Goal: Transaction & Acquisition: Purchase product/service

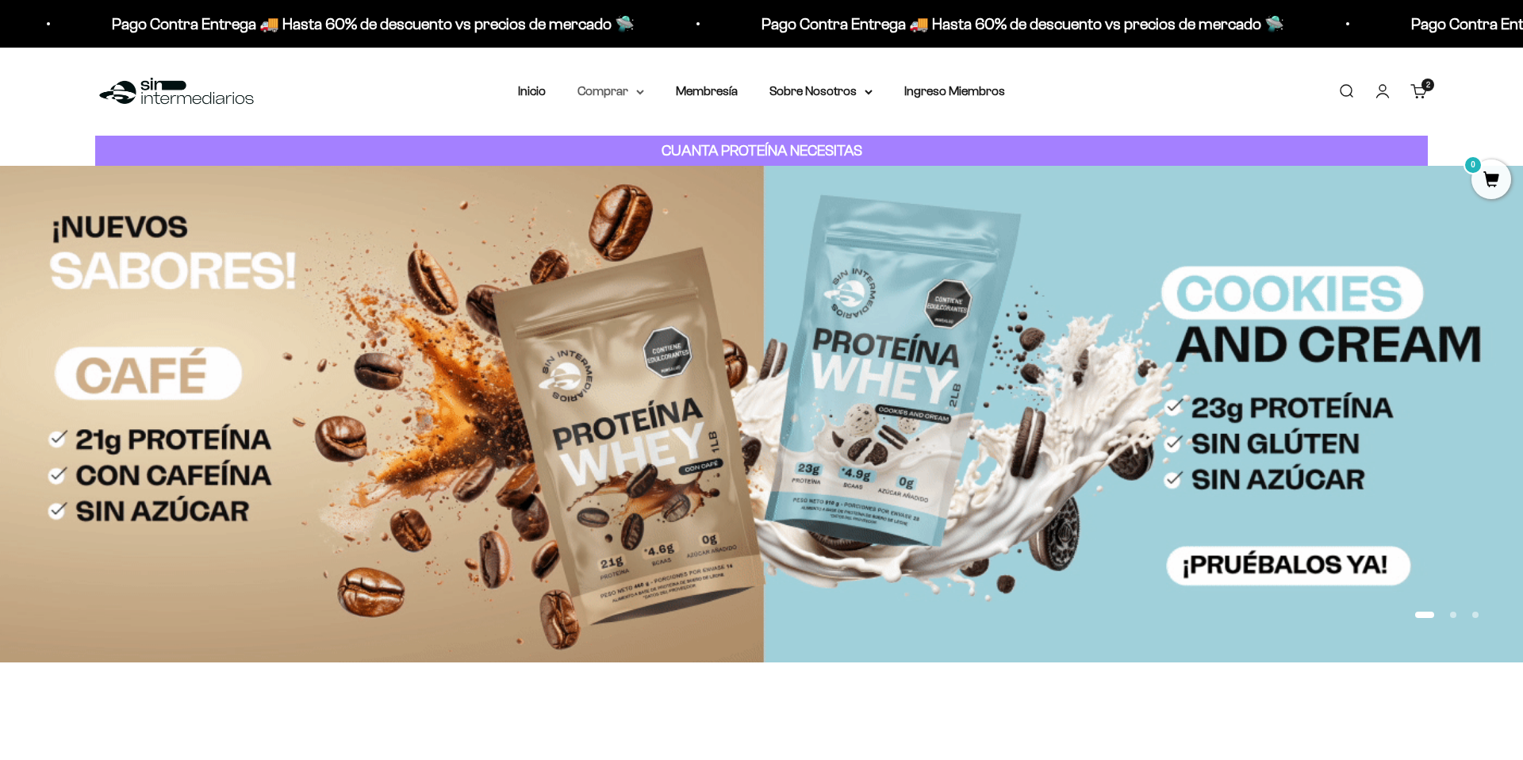
click at [630, 92] on summary "Comprar" at bounding box center [610, 91] width 67 height 21
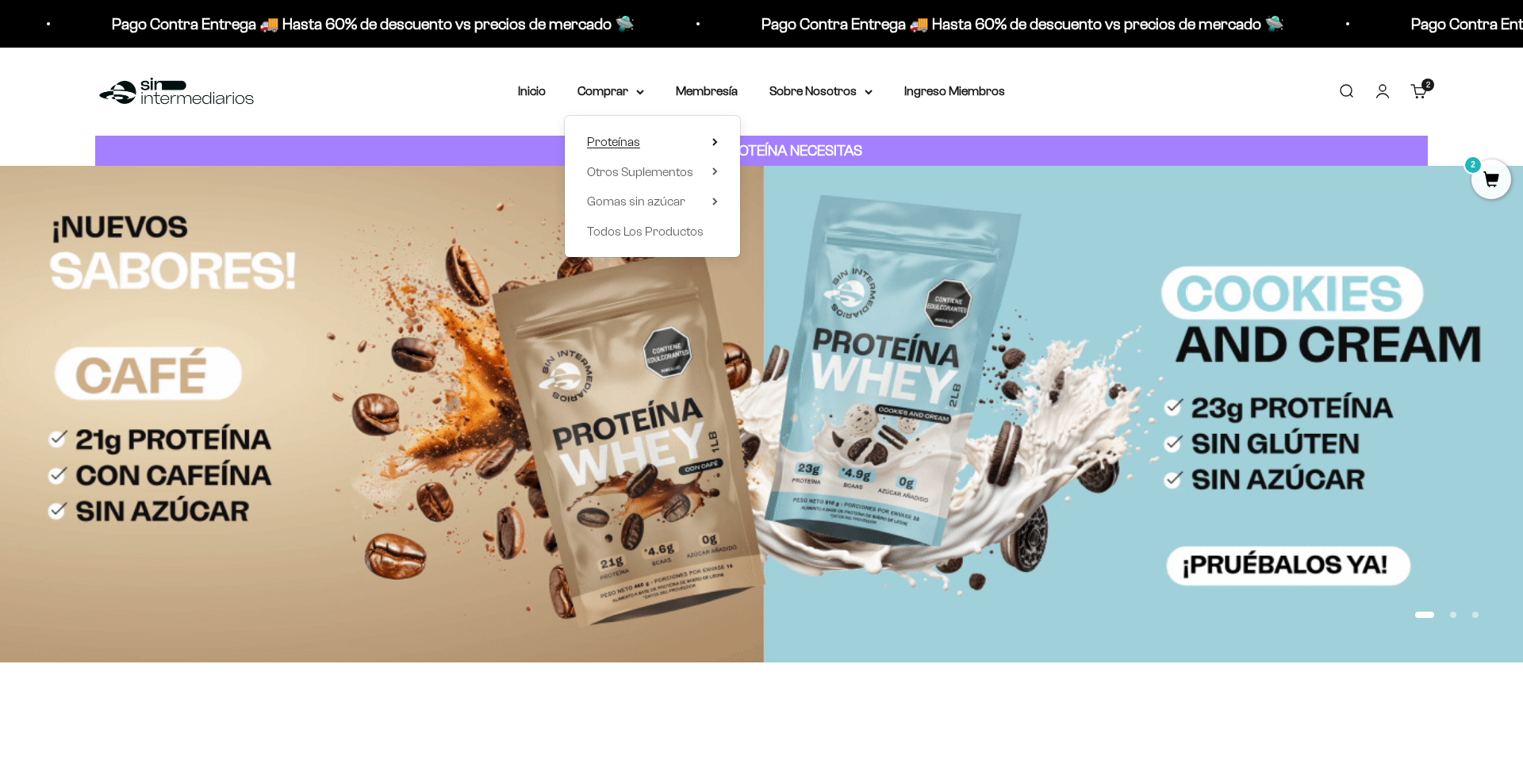
click at [634, 133] on span "Proteínas" at bounding box center [613, 142] width 53 height 21
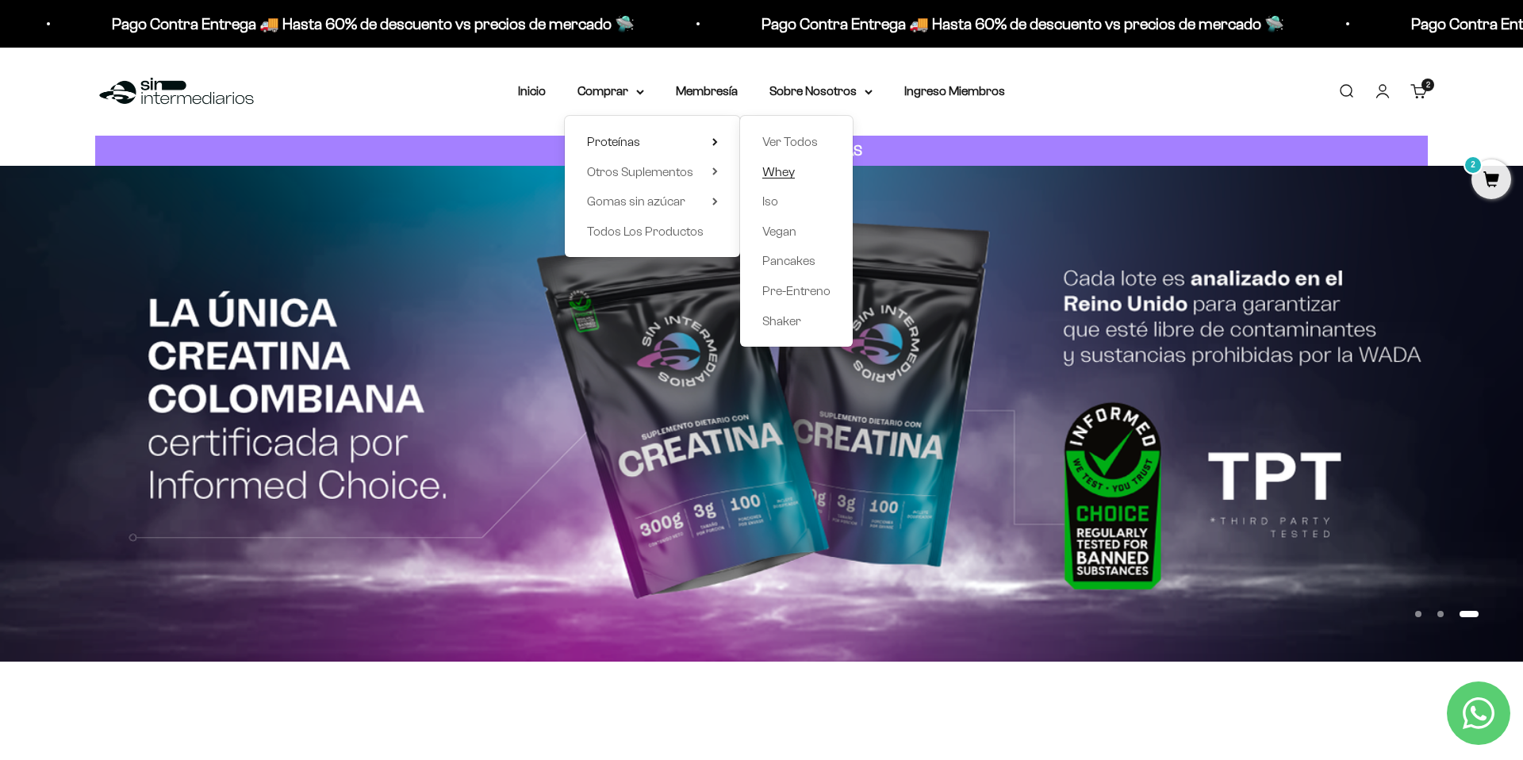
click at [785, 170] on span "Whey" at bounding box center [778, 171] width 33 height 13
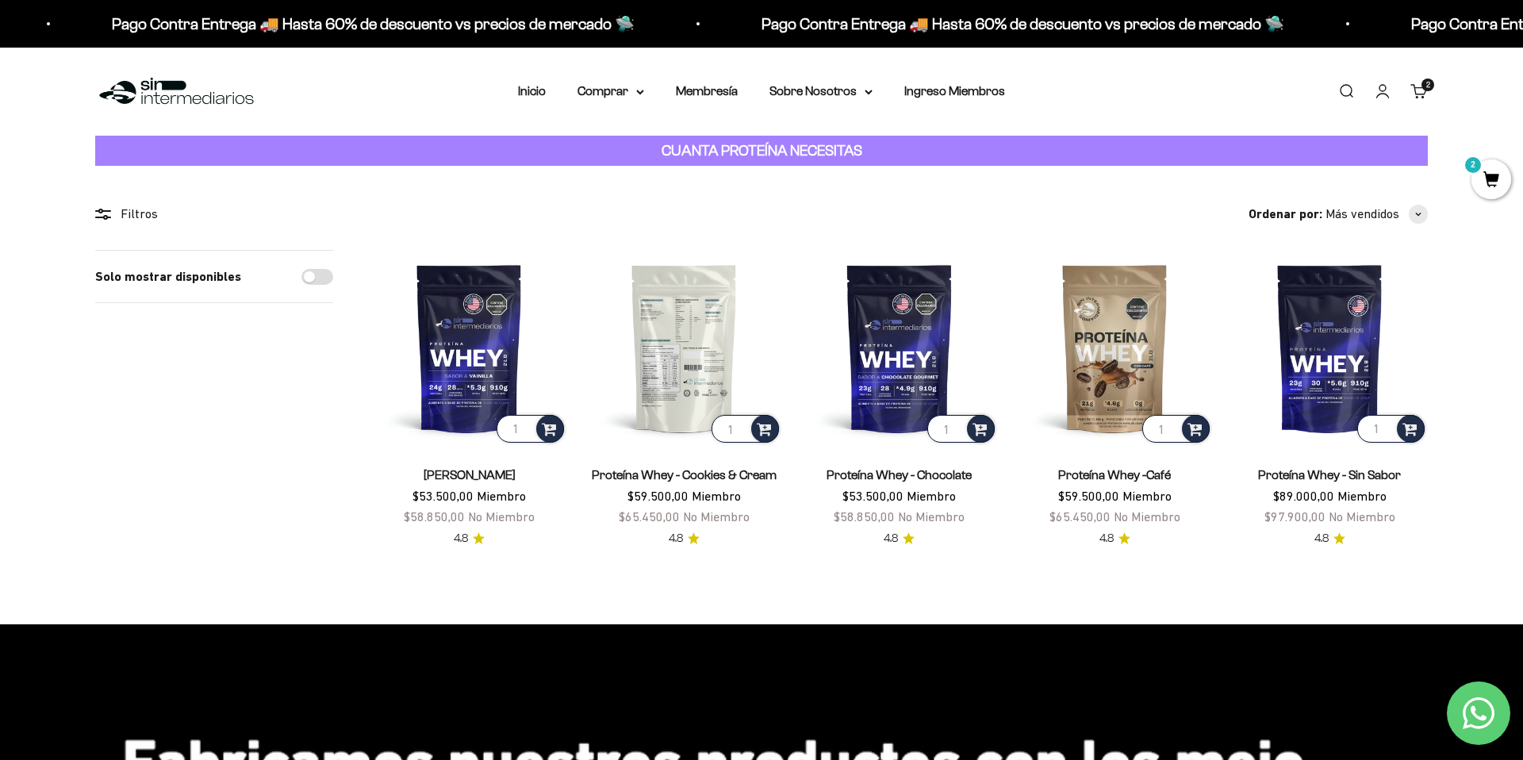
click at [654, 307] on img at bounding box center [684, 348] width 196 height 196
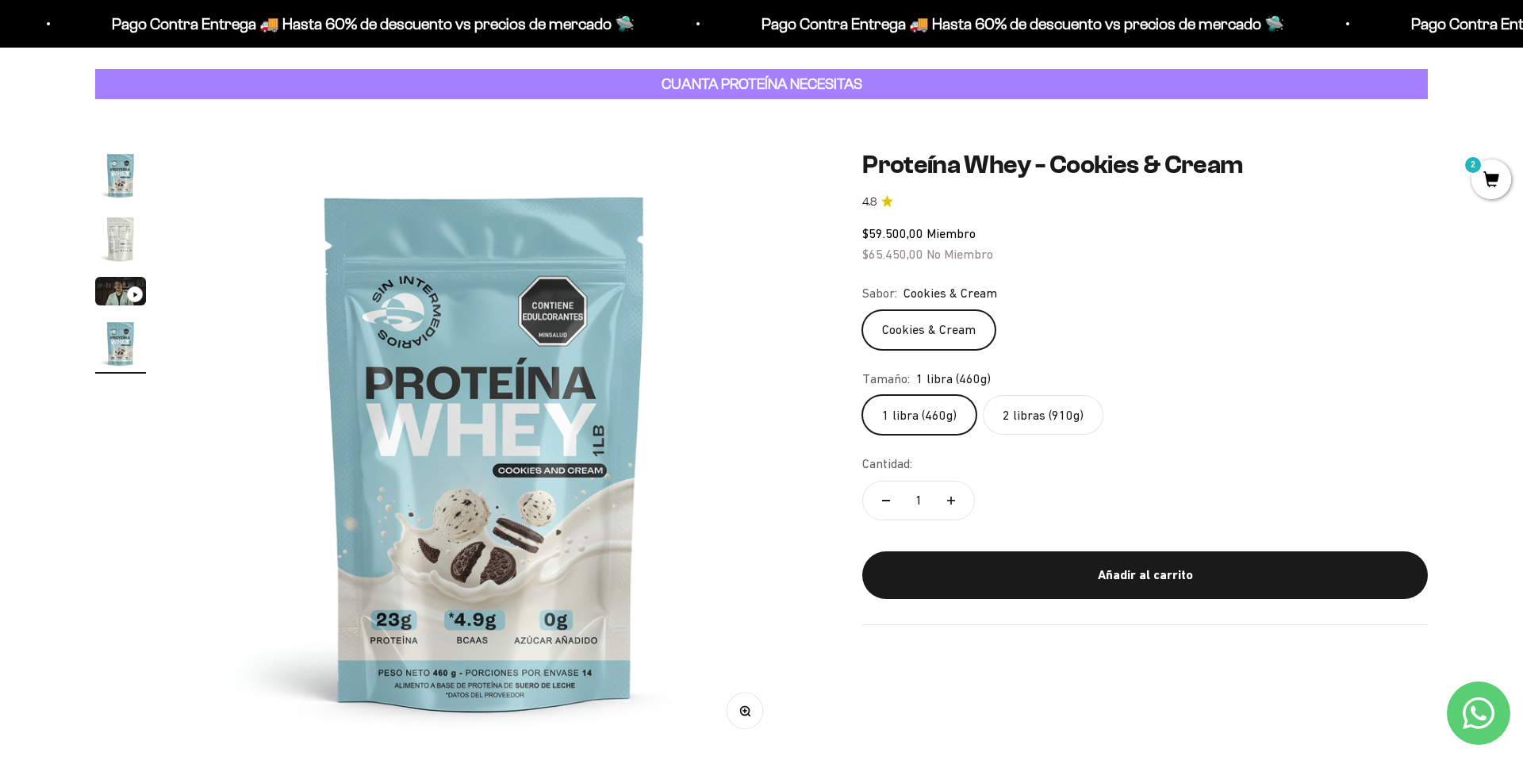
click at [1075, 406] on label "2 libras (910g)" at bounding box center [1043, 415] width 121 height 40
click at [862, 395] on input "2 libras (910g)" at bounding box center [861, 394] width 1 height 1
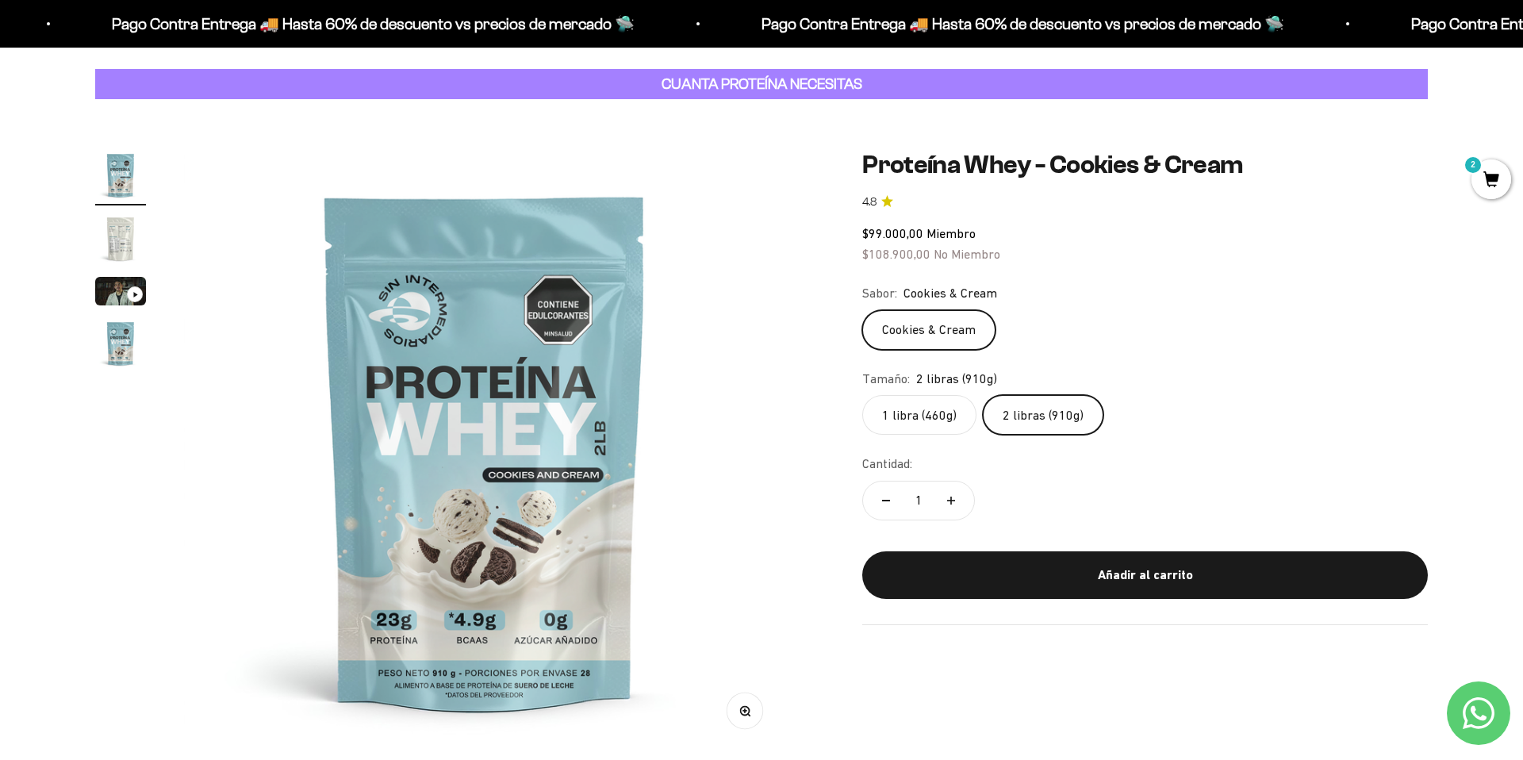
click at [953, 499] on icon "Aumentar cantidad" at bounding box center [951, 500] width 8 height 8
type input "2"
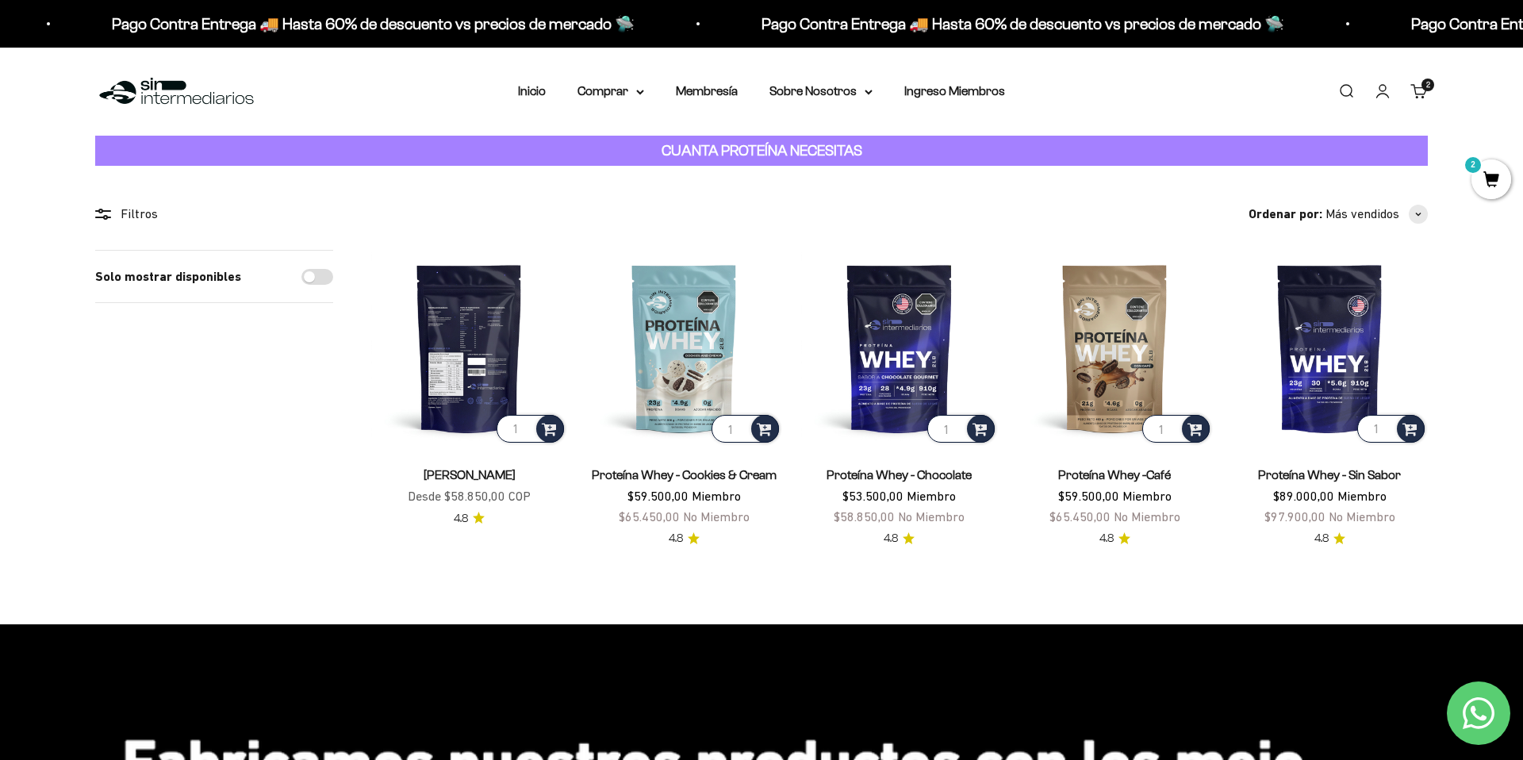
click at [468, 334] on img at bounding box center [469, 348] width 196 height 196
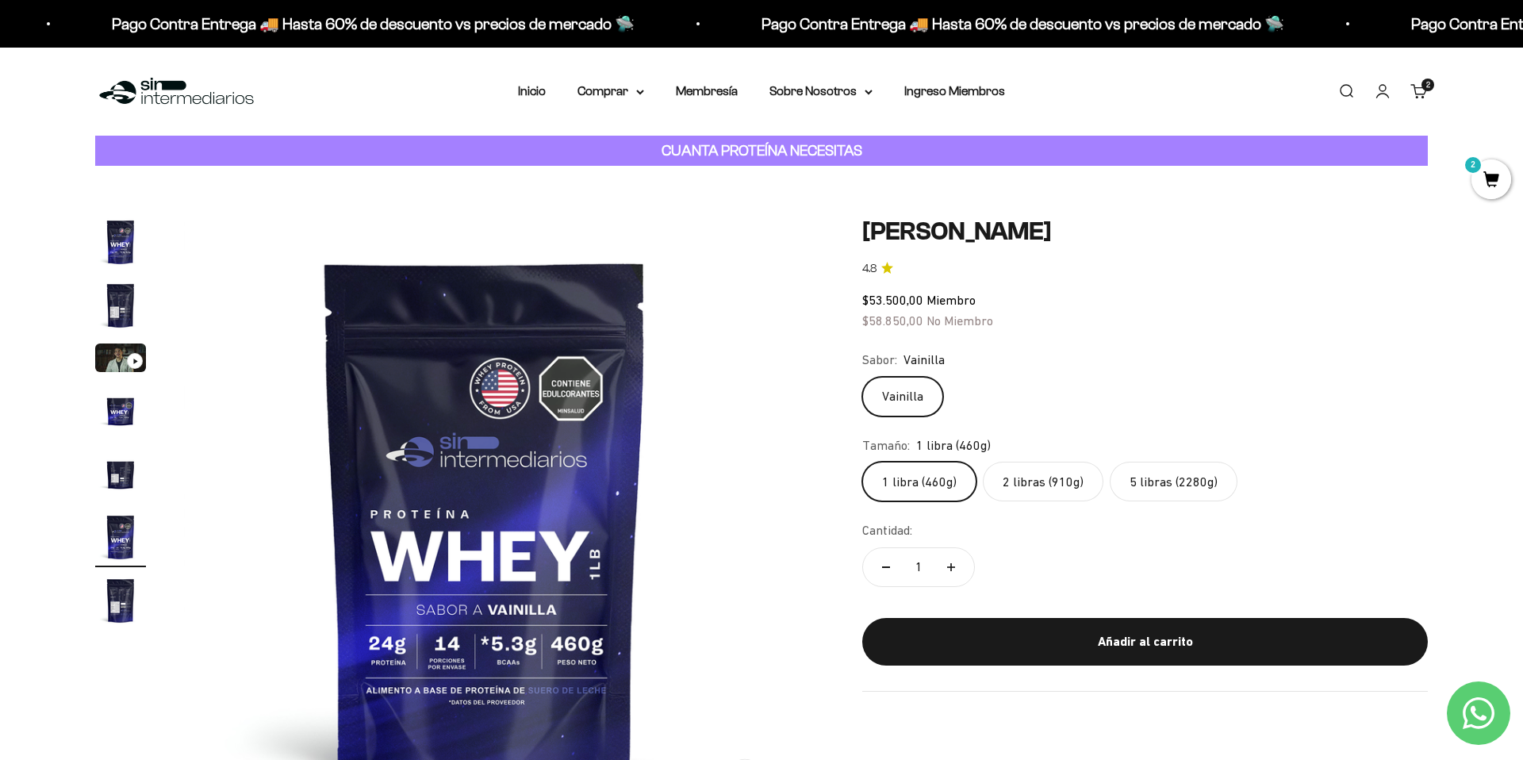
click at [1191, 492] on label "5 libras (2280g)" at bounding box center [1173, 482] width 128 height 40
click at [862, 462] on input "5 libras (2280g)" at bounding box center [861, 461] width 1 height 1
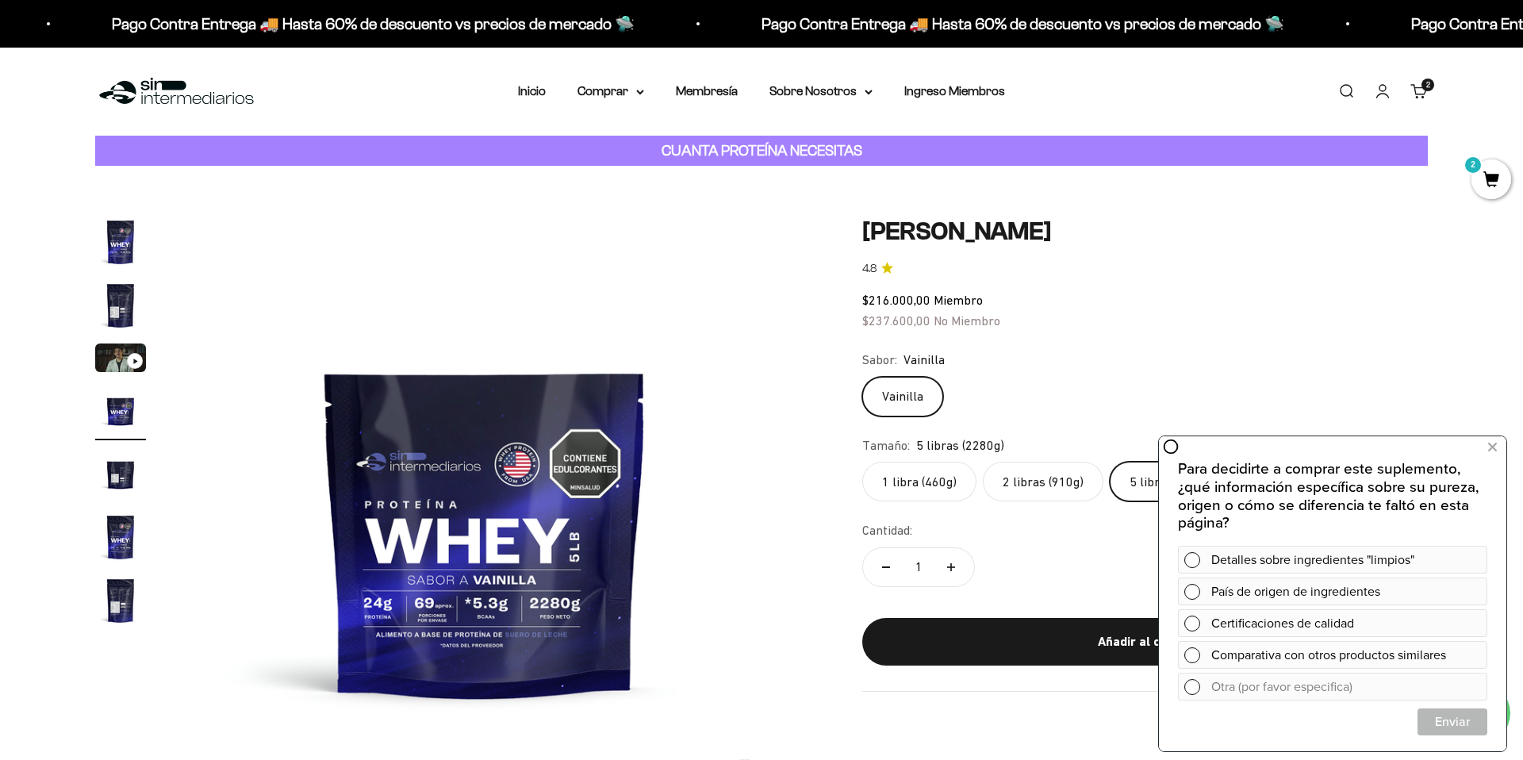
click at [913, 487] on label "1 libra (460g)" at bounding box center [919, 482] width 114 height 40
click at [862, 462] on input "1 libra (460g)" at bounding box center [861, 461] width 1 height 1
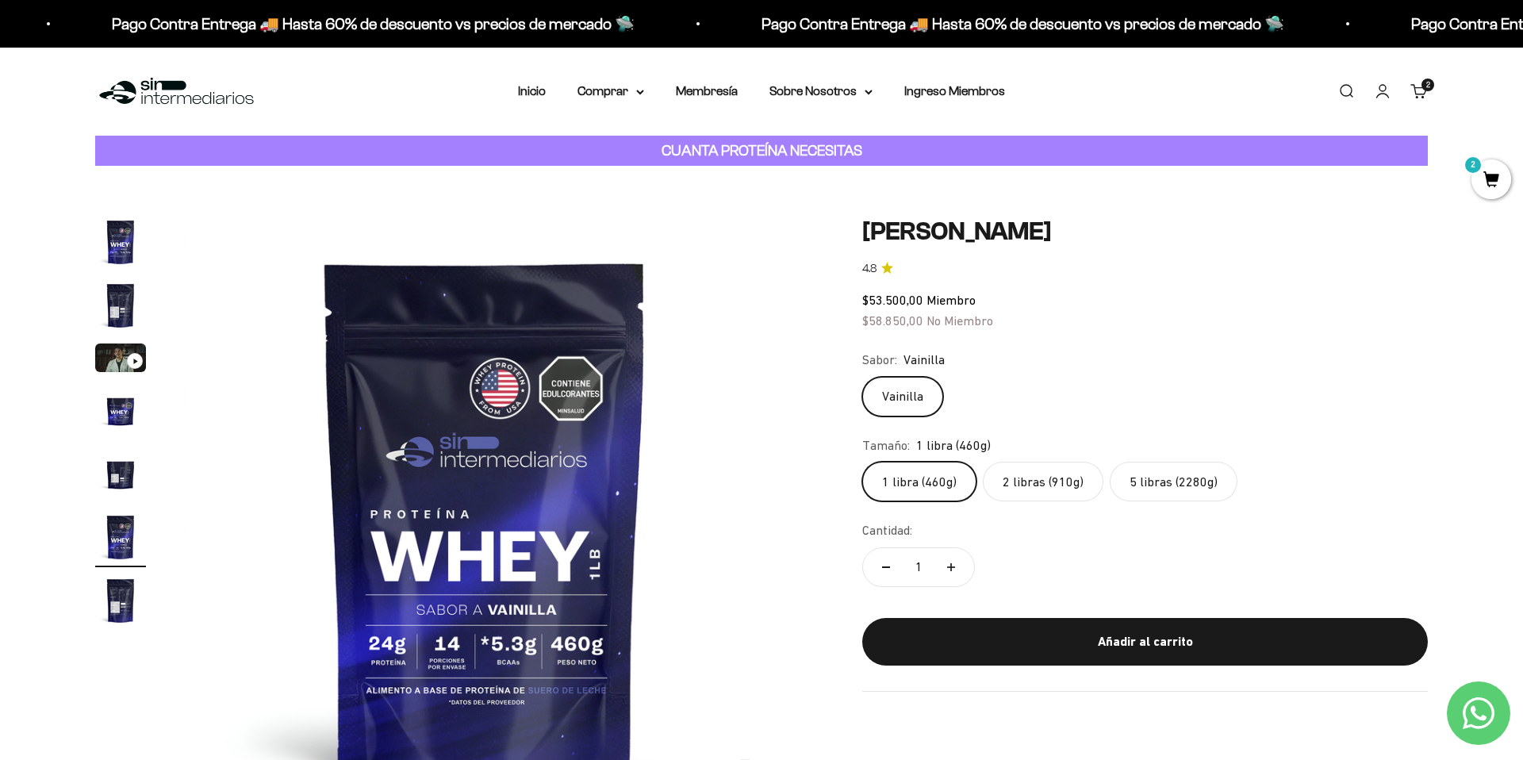
click at [1045, 486] on label "2 libras (910g)" at bounding box center [1043, 482] width 121 height 40
click at [862, 462] on input "2 libras (910g)" at bounding box center [861, 461] width 1 height 1
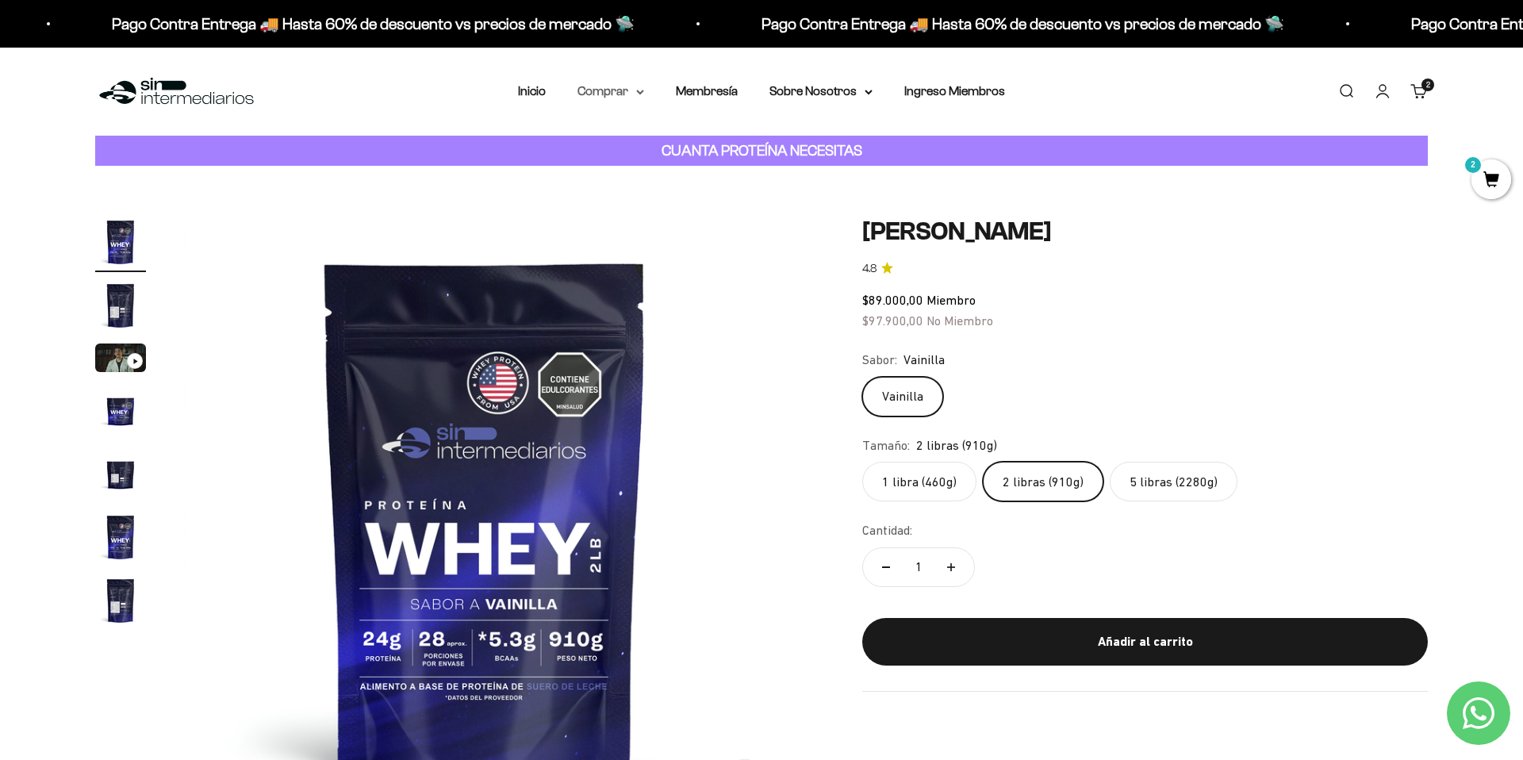
click at [631, 87] on summary "Comprar" at bounding box center [610, 91] width 67 height 21
click at [651, 145] on summary "Proteínas" at bounding box center [652, 142] width 131 height 21
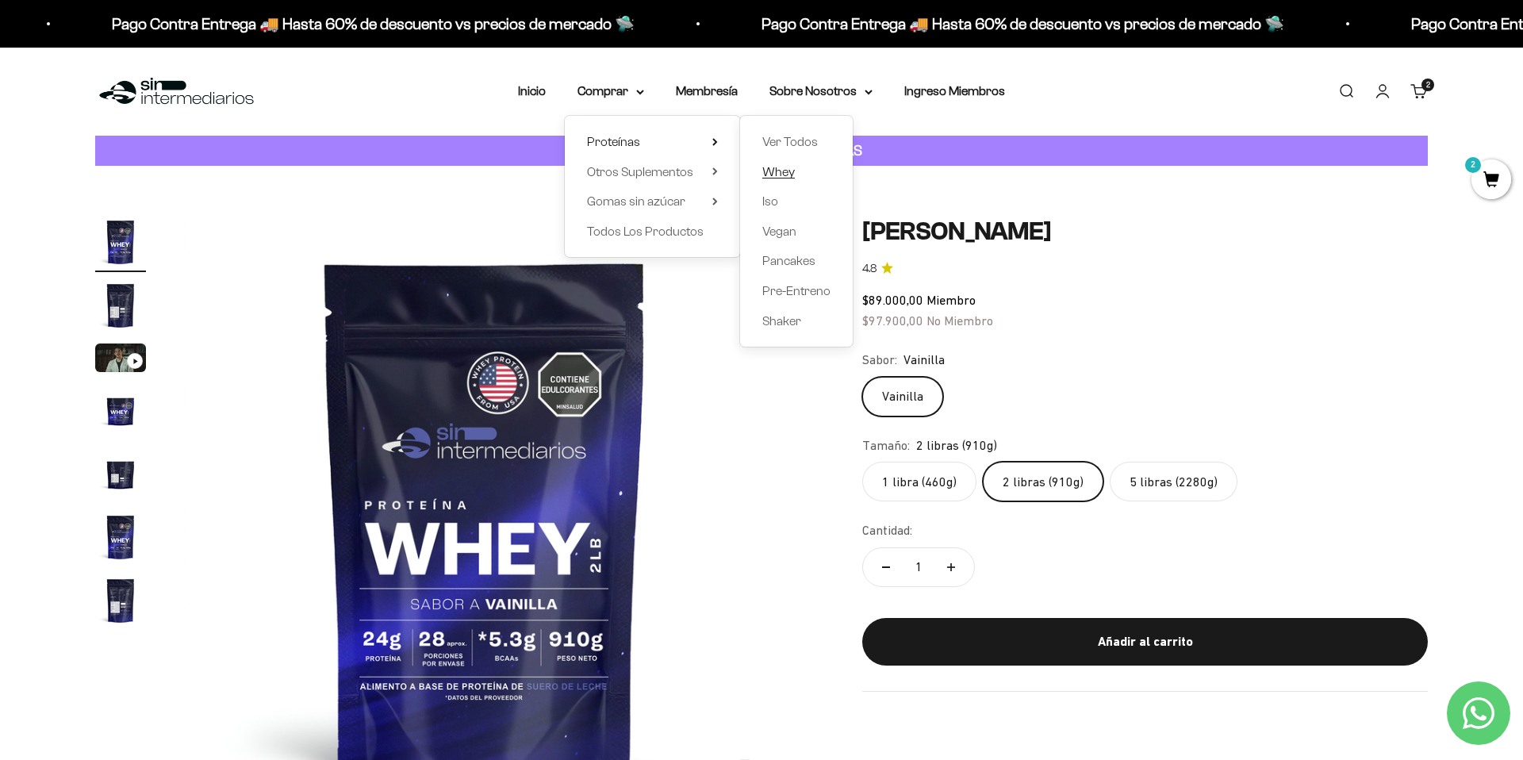
click at [810, 172] on link "Whey" at bounding box center [796, 172] width 68 height 21
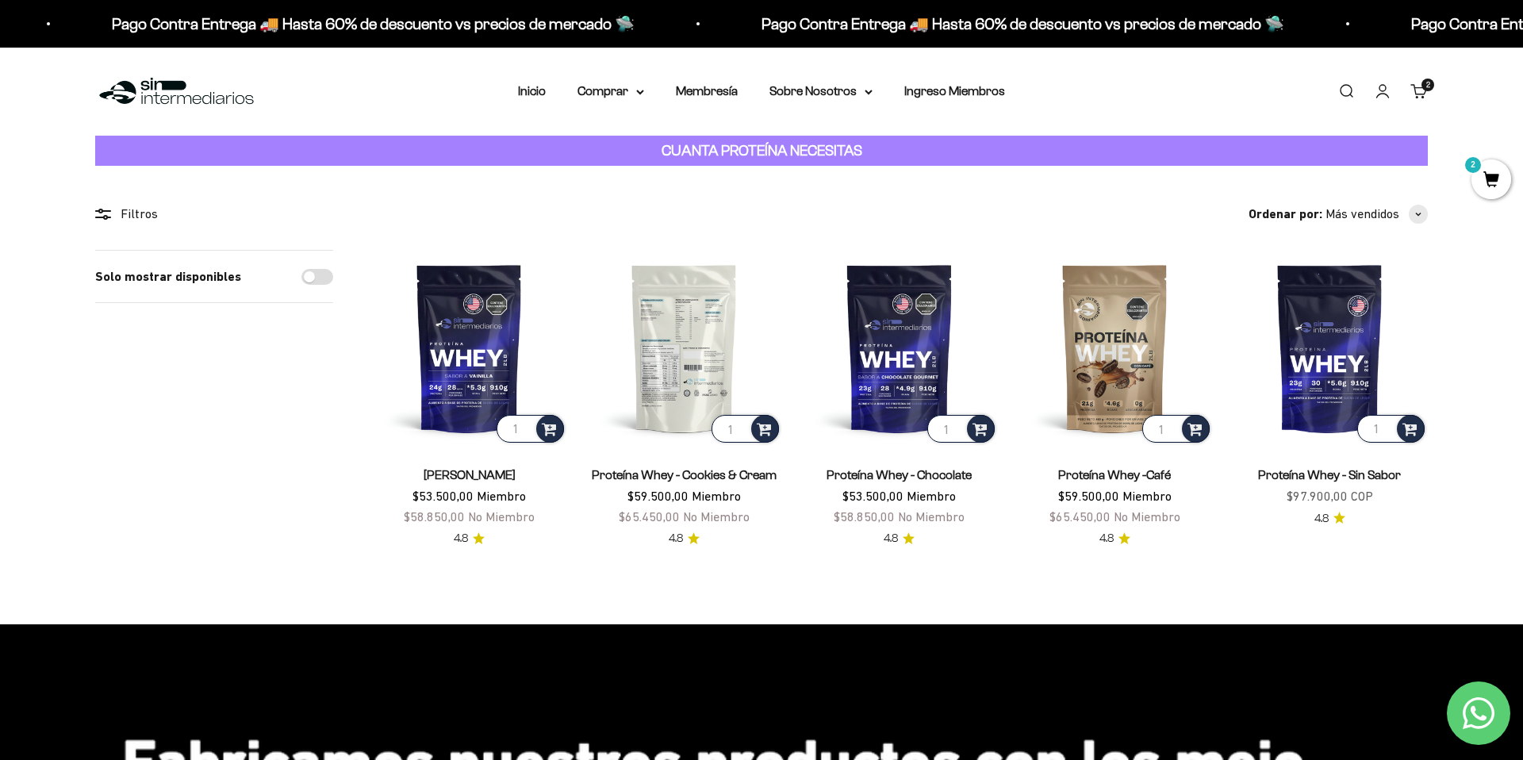
click at [677, 315] on img at bounding box center [684, 348] width 196 height 196
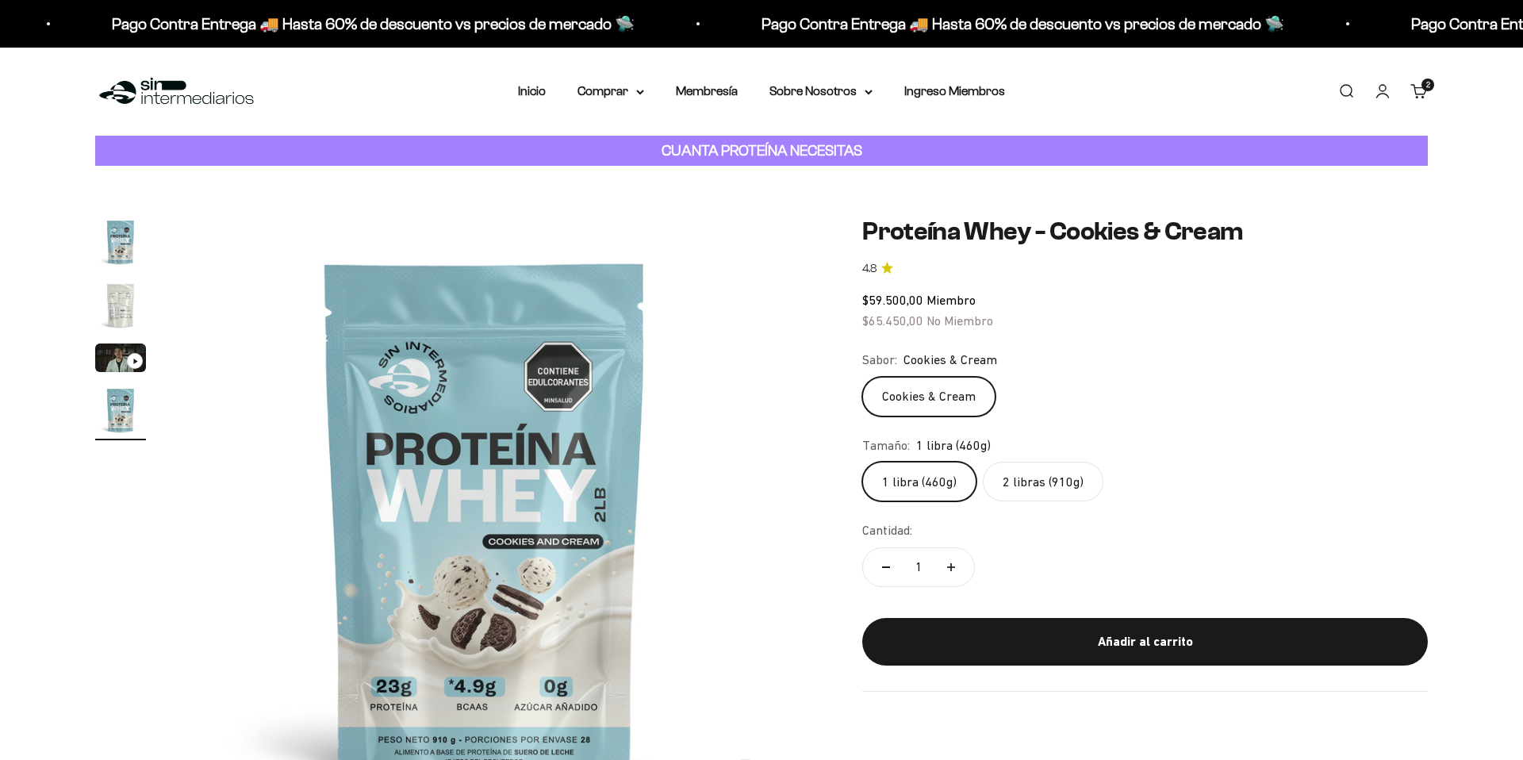
scroll to position [0, 1864]
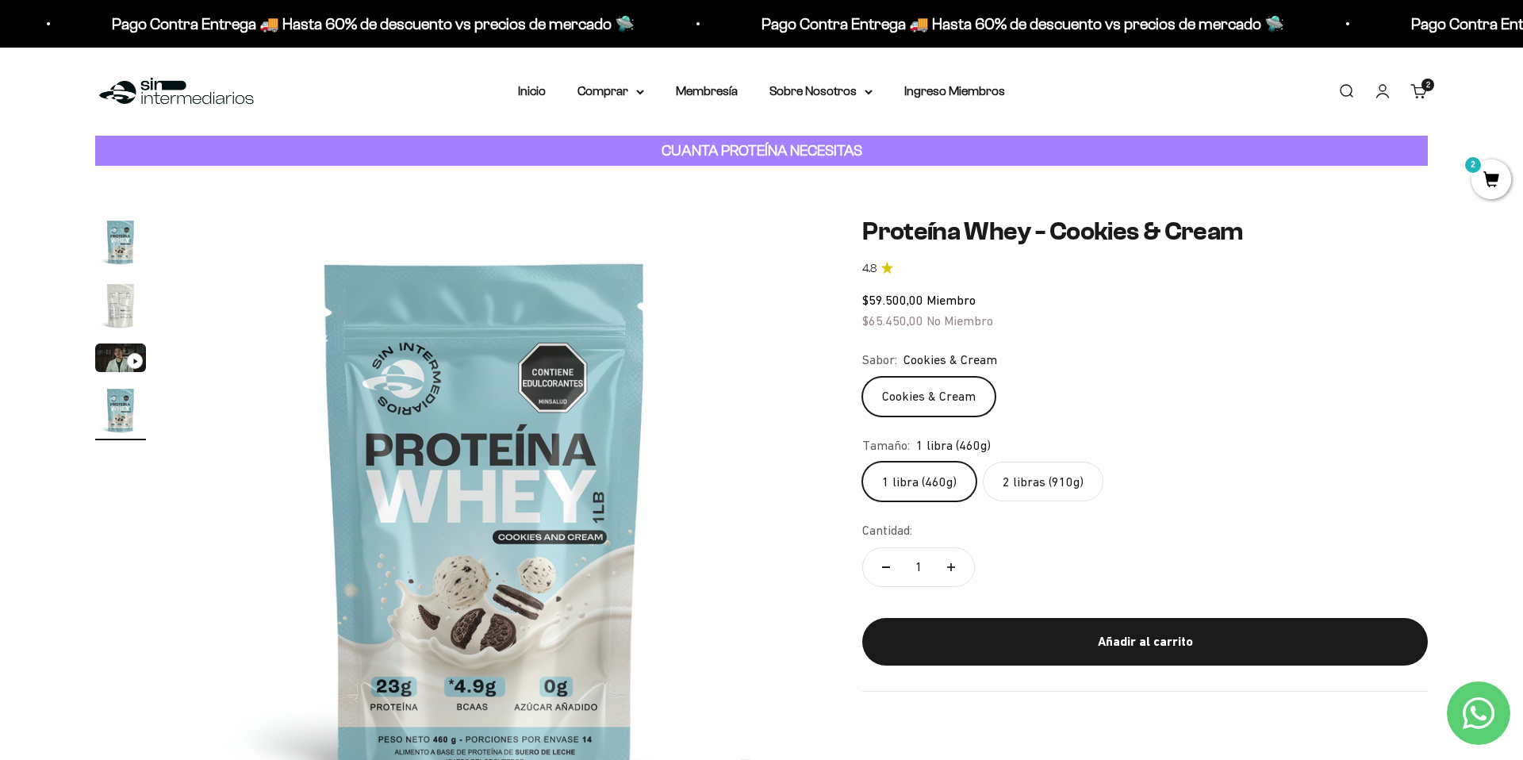
click at [1054, 476] on label "2 libras (910g)" at bounding box center [1043, 482] width 121 height 40
click at [862, 462] on input "2 libras (910g)" at bounding box center [861, 461] width 1 height 1
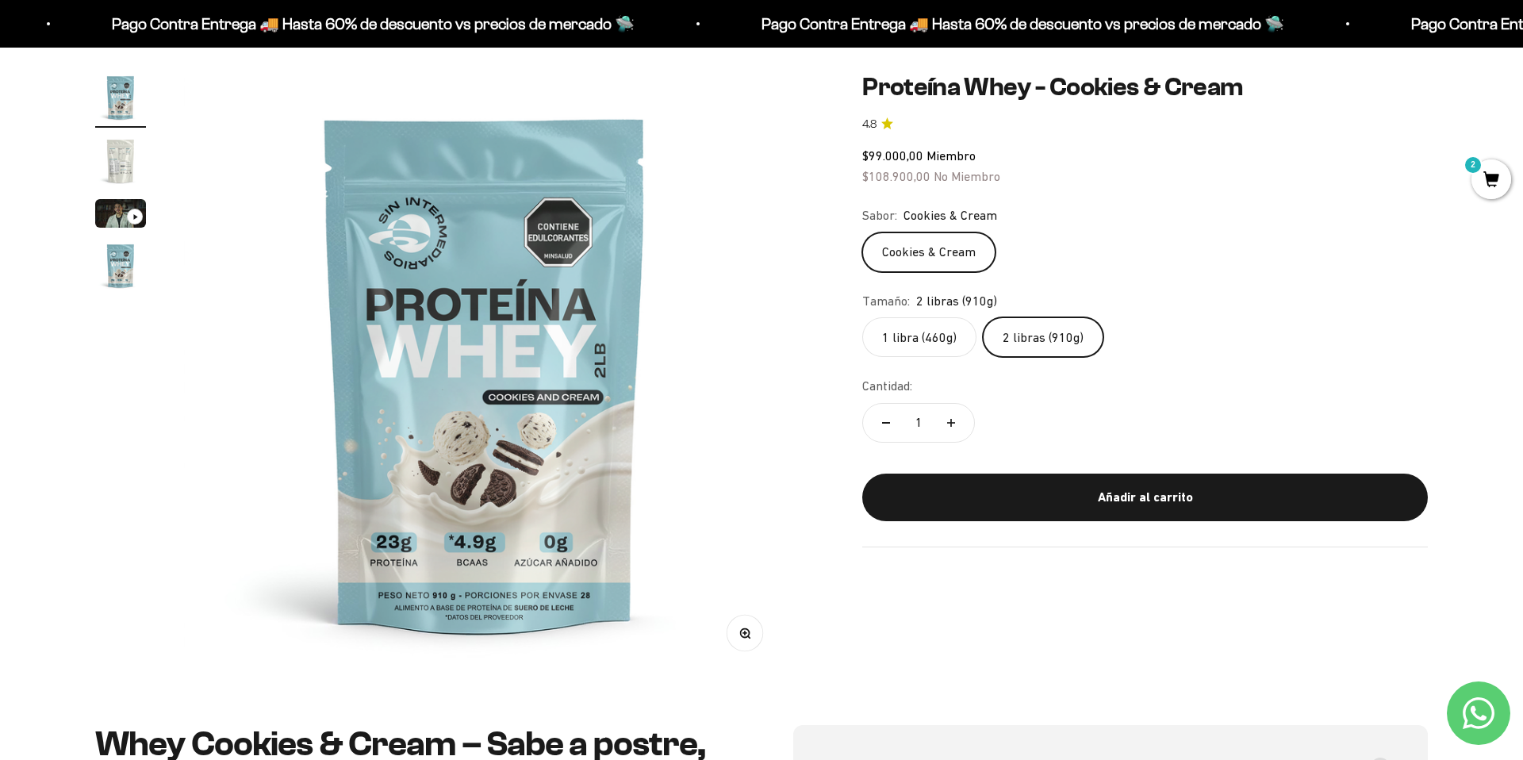
scroll to position [146, 0]
